Goal: Information Seeking & Learning: Find specific fact

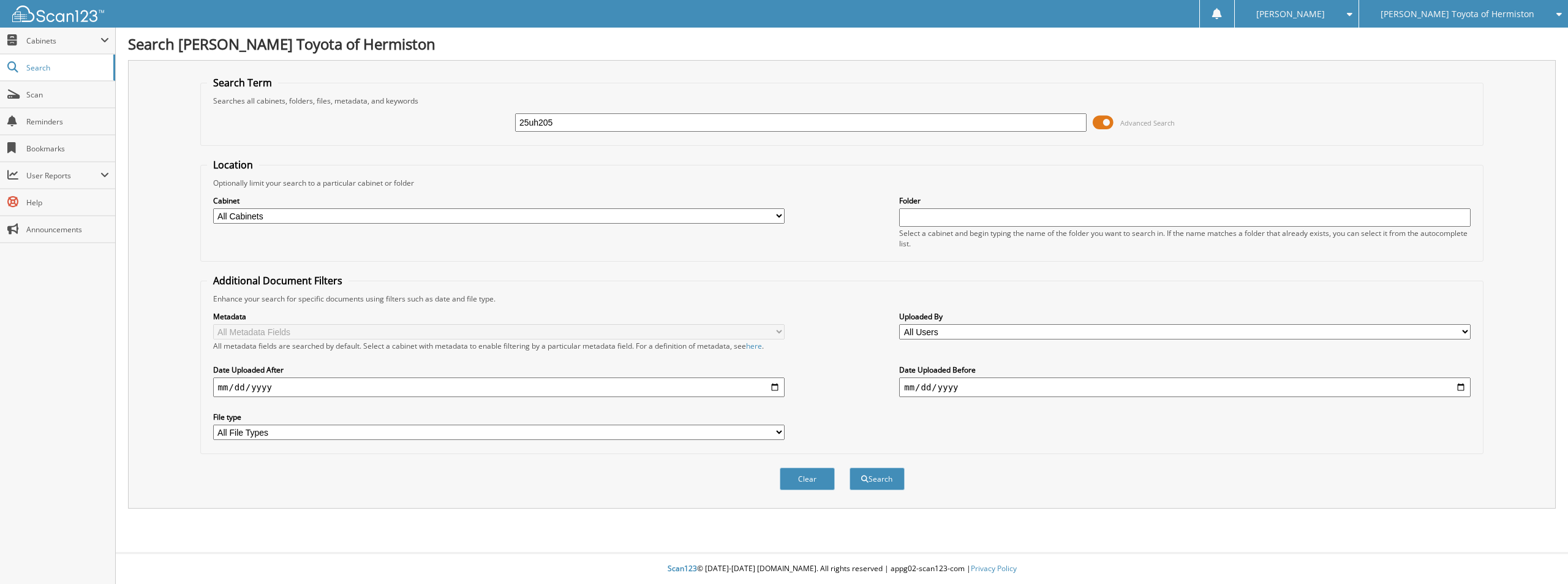
type input "25uh205"
click at [849, 467] on button "Search" at bounding box center [877, 479] width 55 height 23
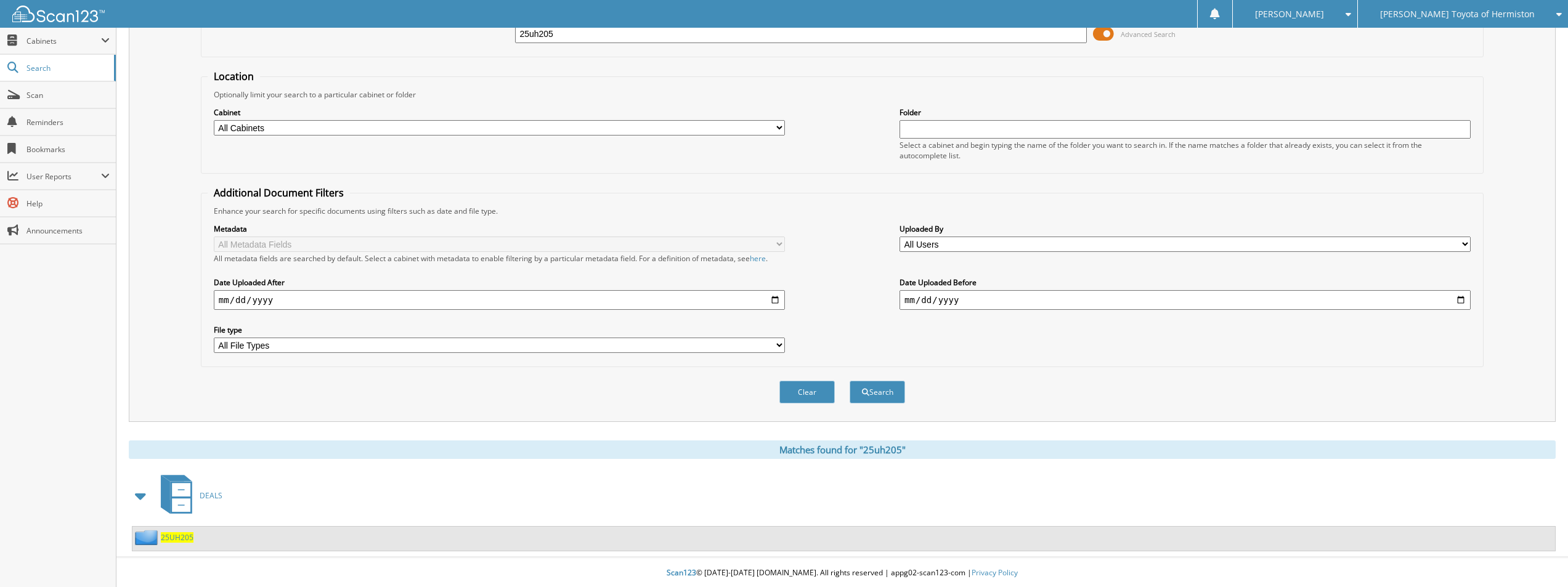
scroll to position [91, 0]
click at [174, 538] on span "25UH205" at bounding box center [177, 536] width 33 height 10
